Goal: Task Accomplishment & Management: Manage account settings

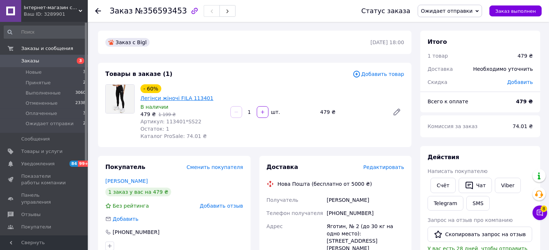
drag, startPoint x: 185, startPoint y: 90, endPoint x: 173, endPoint y: 91, distance: 12.5
drag, startPoint x: 173, startPoint y: 91, endPoint x: 272, endPoint y: 85, distance: 98.8
click at [272, 85] on div "- 60% Легінси жіночі FILA 113401 В наличии 479 ₴   1 199 ₴ Артикул: 113401*SS22…" at bounding box center [271, 112] width 269 height 58
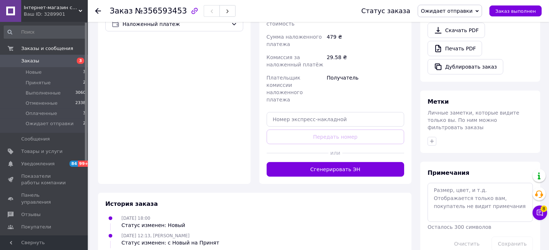
scroll to position [274, 0]
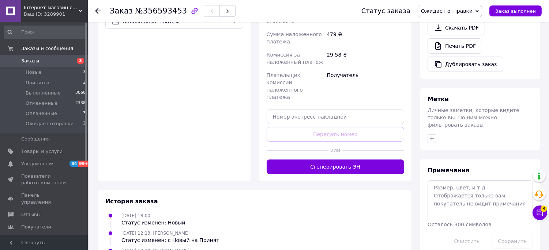
drag, startPoint x: 206, startPoint y: 167, endPoint x: 185, endPoint y: 172, distance: 21.4
click at [206, 212] on div "[DATE] 18:00 Статус изменен: Новый" at bounding box center [254, 219] width 304 height 15
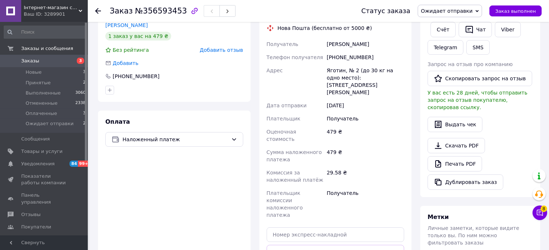
scroll to position [162, 0]
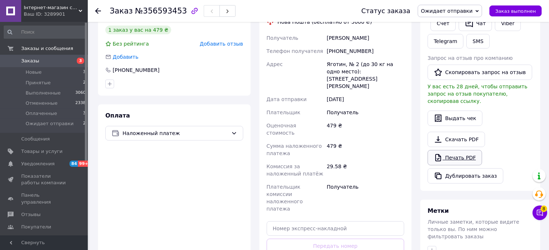
click at [454, 151] on link "Печать PDF" at bounding box center [454, 157] width 54 height 15
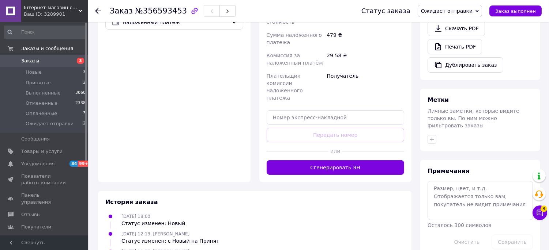
scroll to position [274, 0]
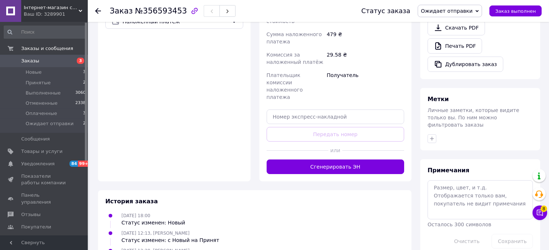
click at [174, 114] on div "Оплата Наложенный платеж" at bounding box center [174, 87] width 152 height 189
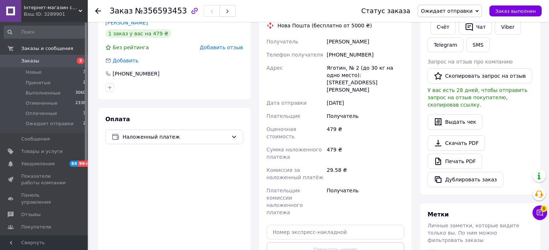
scroll to position [0, 0]
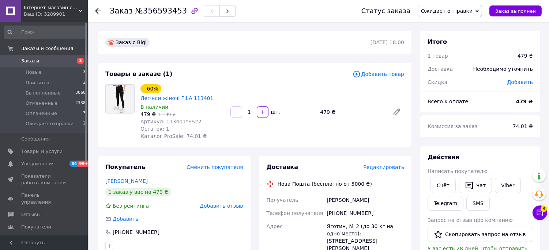
click at [155, 10] on span "№356593453" at bounding box center [161, 11] width 52 height 9
copy span "356593453"
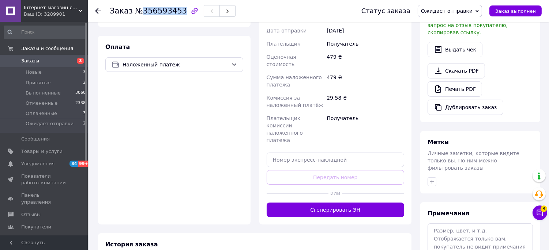
scroll to position [233, 0]
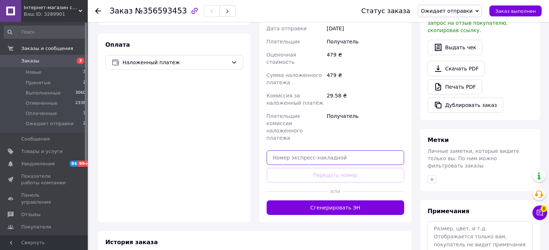
click at [312, 151] on input "text" at bounding box center [335, 158] width 138 height 15
paste input "20451225161192"
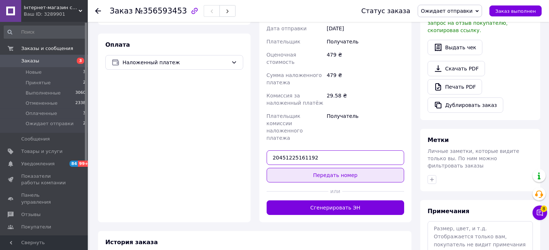
type input "20451225161192"
click at [317, 168] on button "Передать номер" at bounding box center [335, 175] width 138 height 15
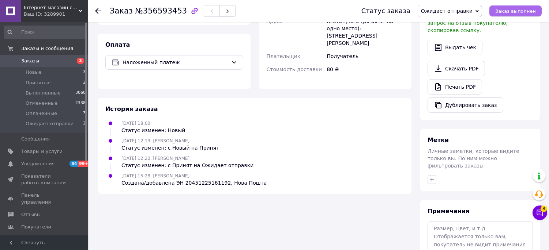
click at [524, 10] on span "Заказ выполнен" at bounding box center [515, 10] width 41 height 5
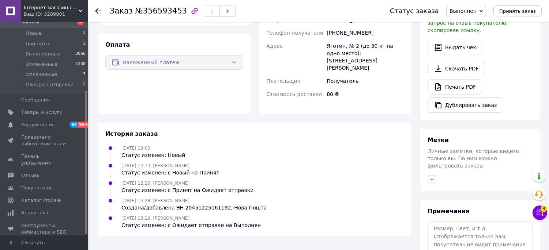
scroll to position [104, 0]
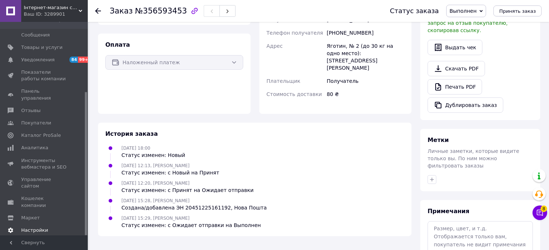
click at [46, 227] on span "Настройки" at bounding box center [44, 230] width 46 height 7
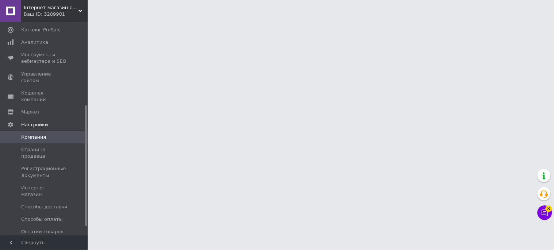
scroll to position [164, 0]
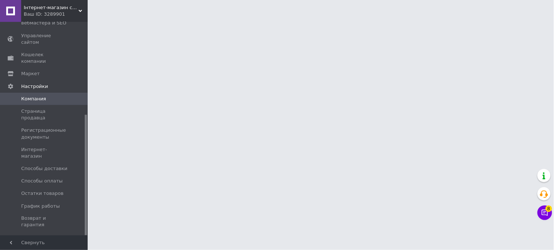
click at [45, 235] on span "Менеджеры" at bounding box center [36, 238] width 30 height 7
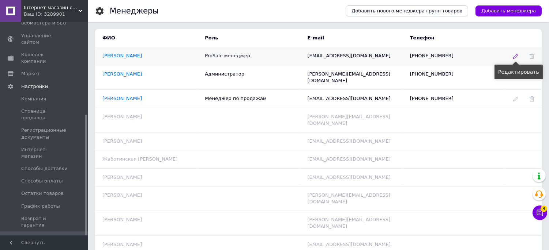
click at [515, 58] on icon at bounding box center [515, 56] width 5 height 5
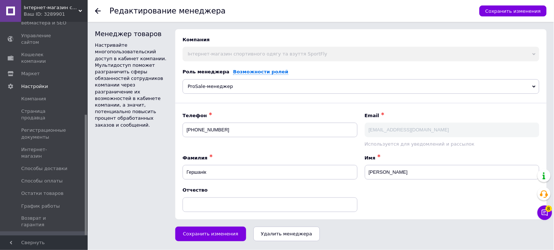
click at [291, 92] on span "ProSale-менеджер" at bounding box center [361, 86] width 357 height 15
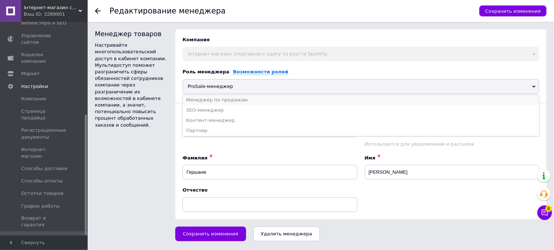
click at [233, 102] on li "Менеджер по продажам" at bounding box center [361, 100] width 357 height 10
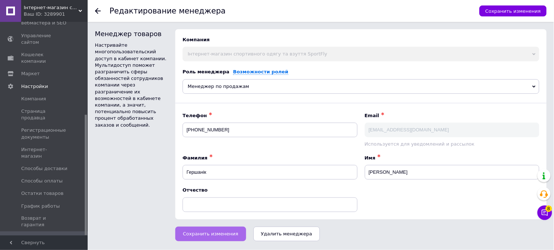
click at [224, 236] on span "Сохранить изменения" at bounding box center [211, 233] width 56 height 5
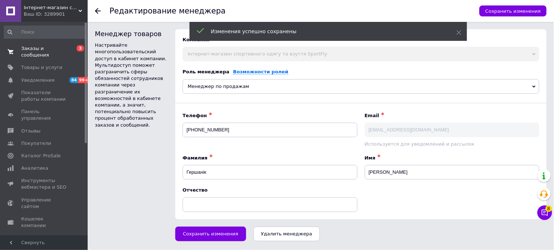
click at [38, 53] on link "Заказы и сообщения 0 3" at bounding box center [45, 51] width 90 height 19
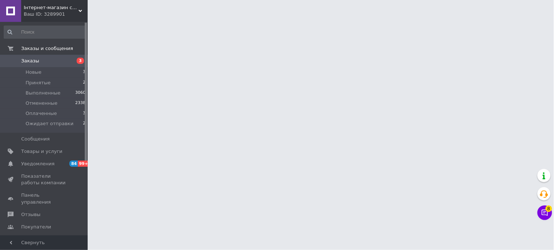
click at [38, 58] on span "Заказы" at bounding box center [44, 61] width 46 height 7
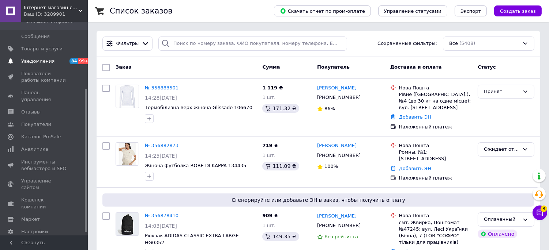
scroll to position [104, 0]
click at [34, 224] on link "Настройки" at bounding box center [45, 230] width 90 height 12
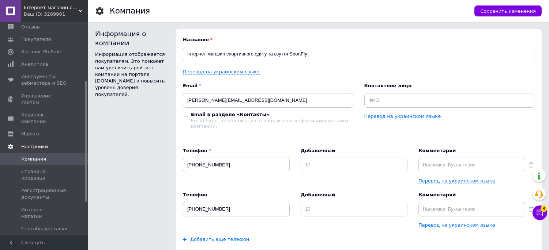
click at [27, 141] on link "Настройки" at bounding box center [45, 147] width 90 height 12
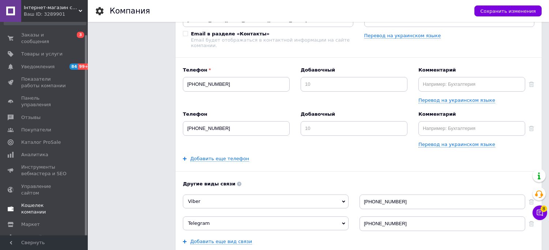
scroll to position [81, 0]
click at [33, 234] on span "Настройки" at bounding box center [34, 237] width 27 height 7
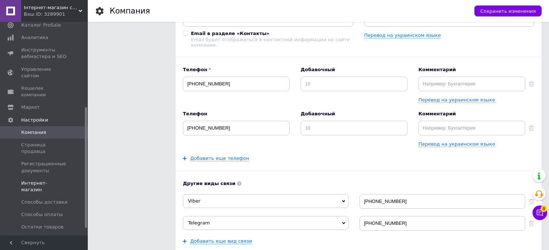
scroll to position [164, 0]
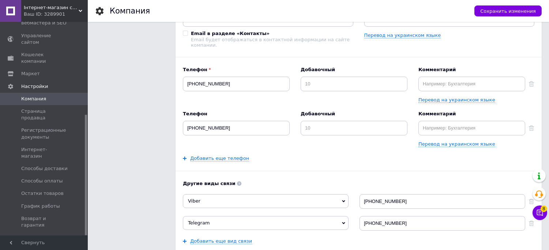
click at [34, 232] on link "Менеджеры" at bounding box center [45, 238] width 90 height 12
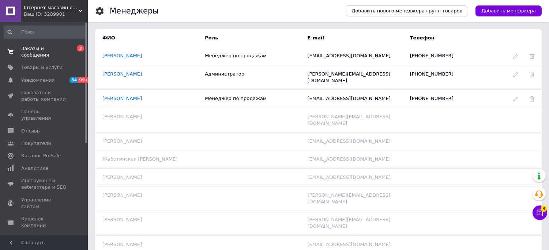
click at [43, 54] on link "Заказы и сообщения 0 3" at bounding box center [45, 51] width 90 height 19
